Goal: Communication & Community: Answer question/provide support

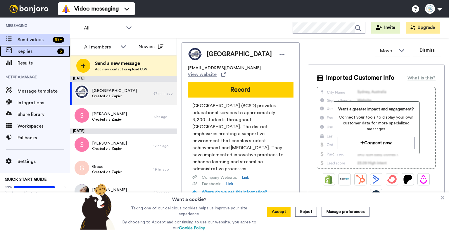
click at [56, 48] on div "Replies 5" at bounding box center [44, 51] width 53 height 7
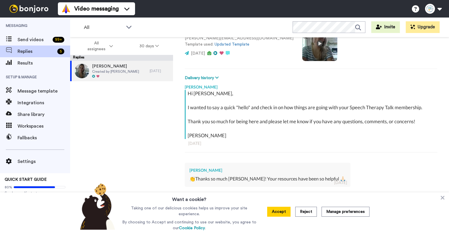
scroll to position [116, 0]
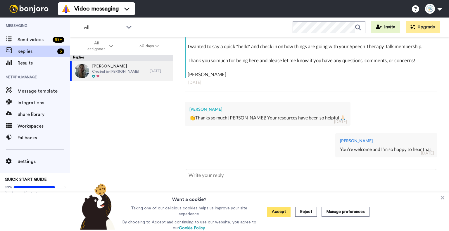
click at [282, 210] on button "Accept" at bounding box center [278, 212] width 23 height 10
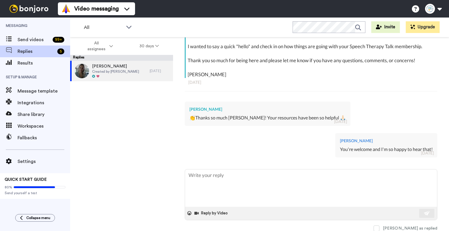
type textarea "x"
